Goal: Find specific page/section: Find specific page/section

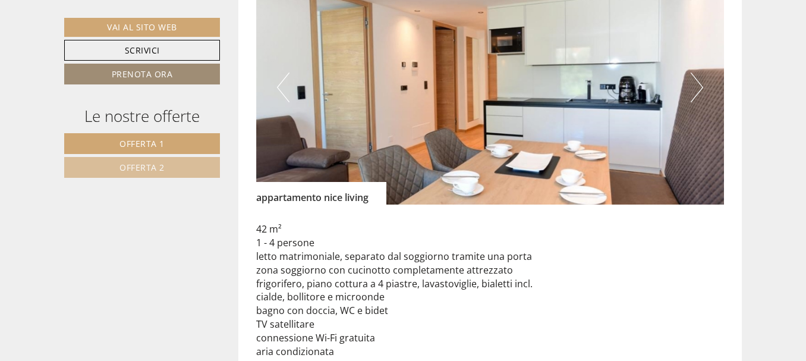
scroll to position [891, 0]
